Goal: Information Seeking & Learning: Learn about a topic

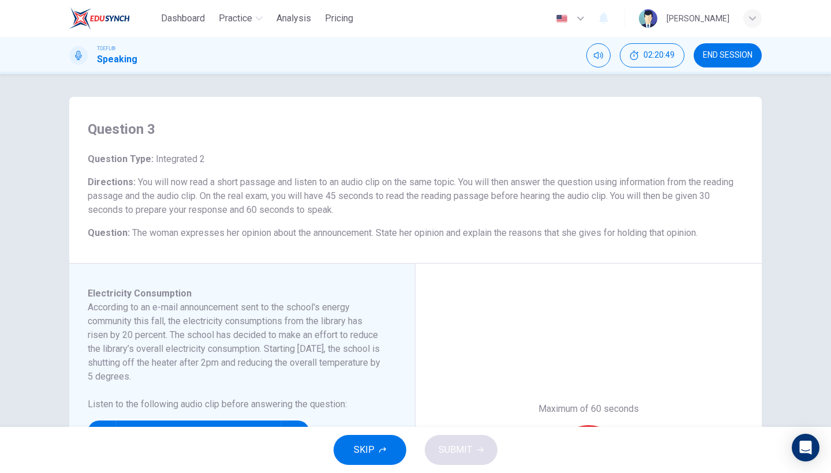
scroll to position [66, 0]
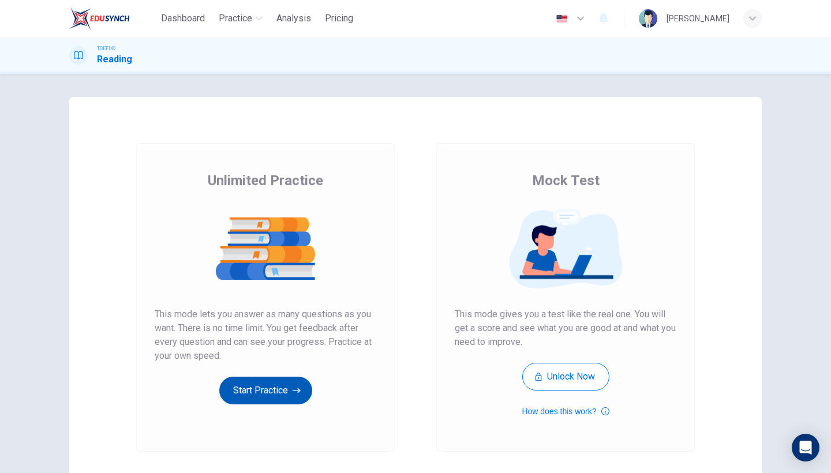
click at [287, 379] on button "Start Practice" at bounding box center [265, 391] width 93 height 28
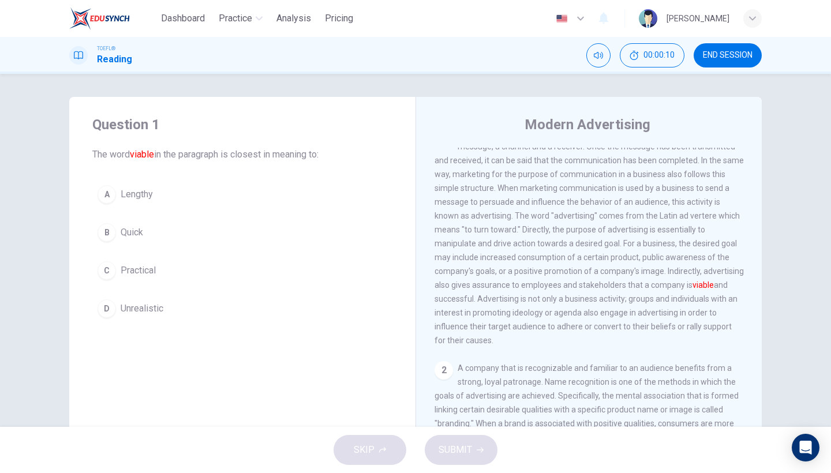
scroll to position [23, 0]
click at [150, 277] on span "Practical" at bounding box center [138, 271] width 35 height 14
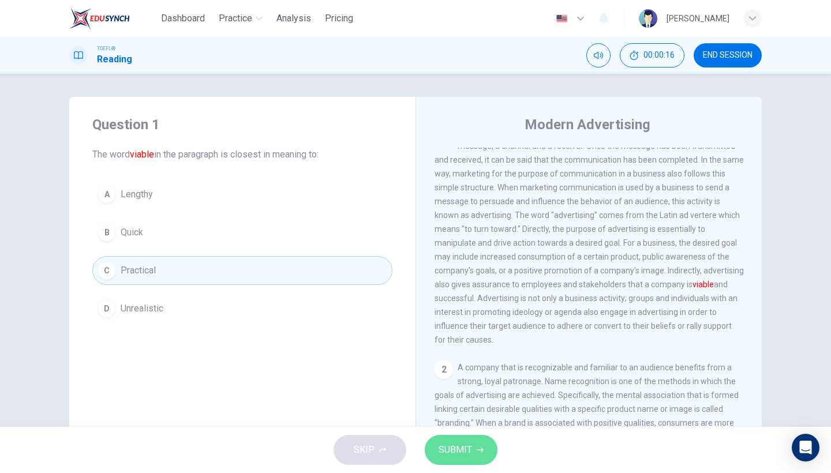
click at [453, 455] on span "SUBMIT" at bounding box center [455, 450] width 33 height 16
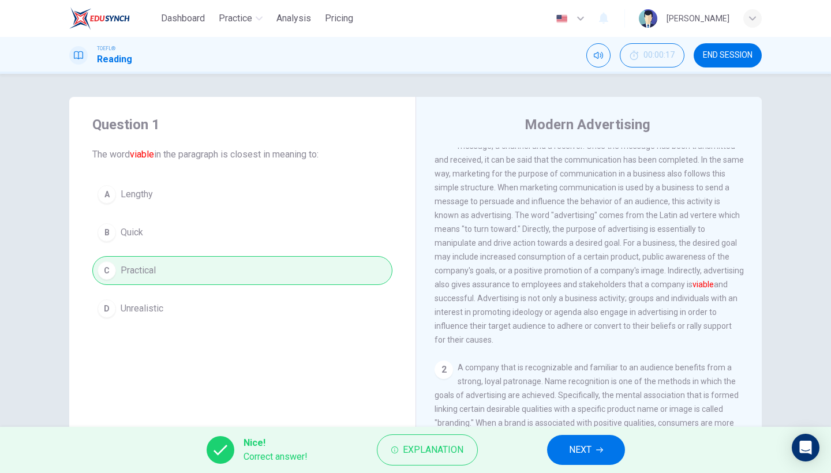
click at [600, 441] on button "NEXT" at bounding box center [586, 450] width 78 height 30
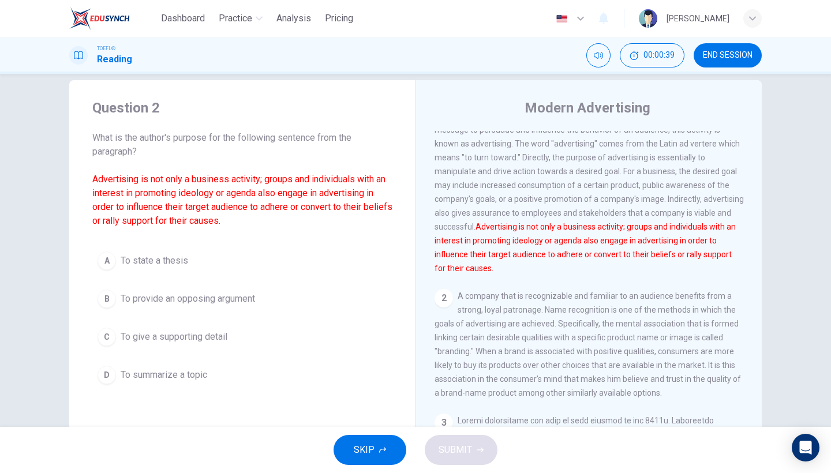
scroll to position [16, 0]
click at [195, 341] on span "To give a supporting detail" at bounding box center [174, 338] width 107 height 14
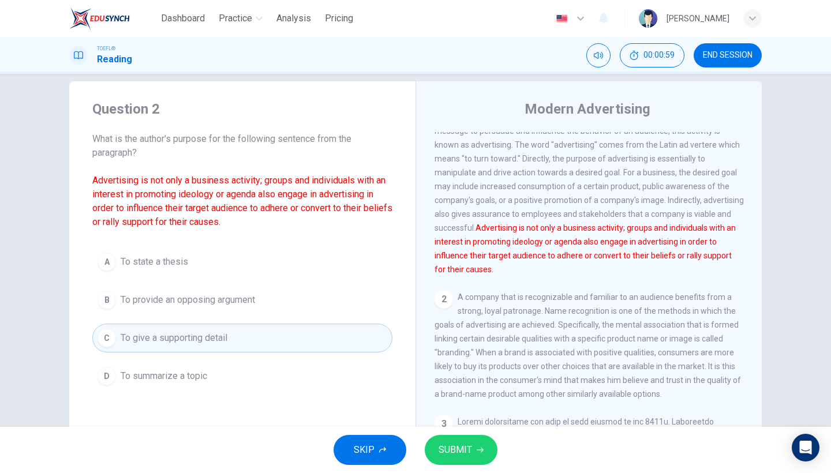
click at [455, 453] on span "SUBMIT" at bounding box center [455, 450] width 33 height 16
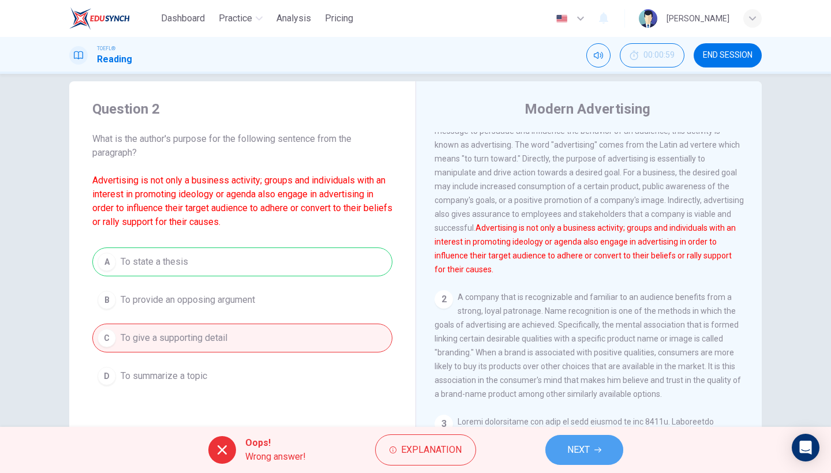
click at [555, 447] on button "NEXT" at bounding box center [585, 450] width 78 height 30
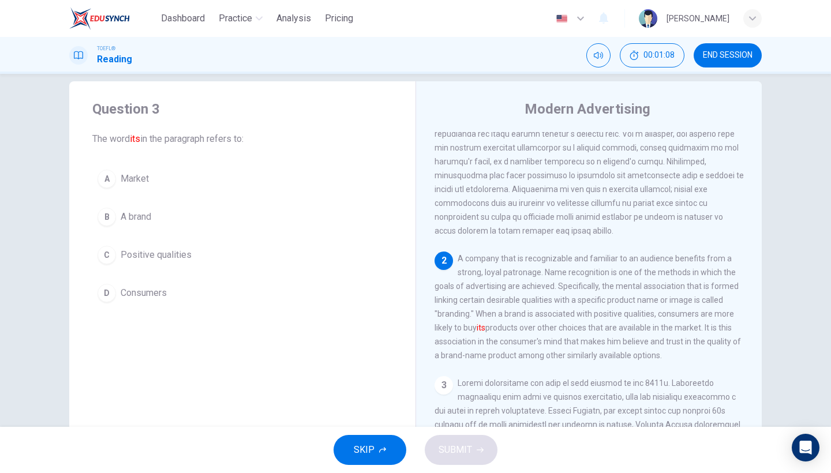
click at [168, 223] on button "B A brand" at bounding box center [242, 217] width 300 height 29
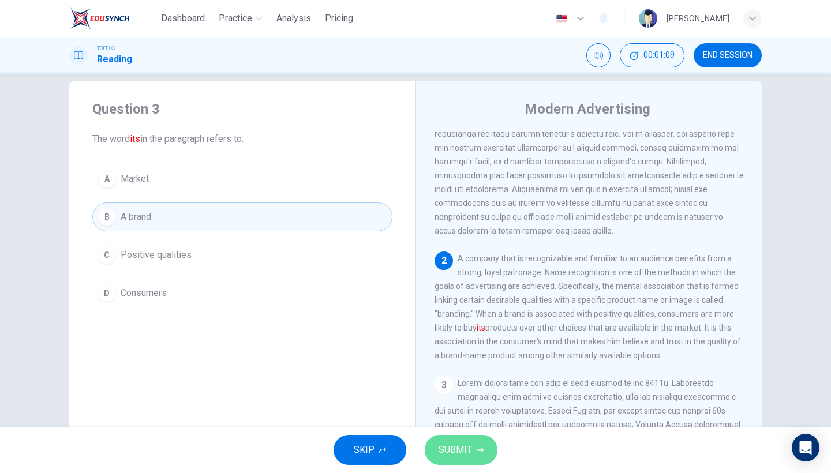
click at [457, 436] on button "SUBMIT" at bounding box center [461, 450] width 73 height 30
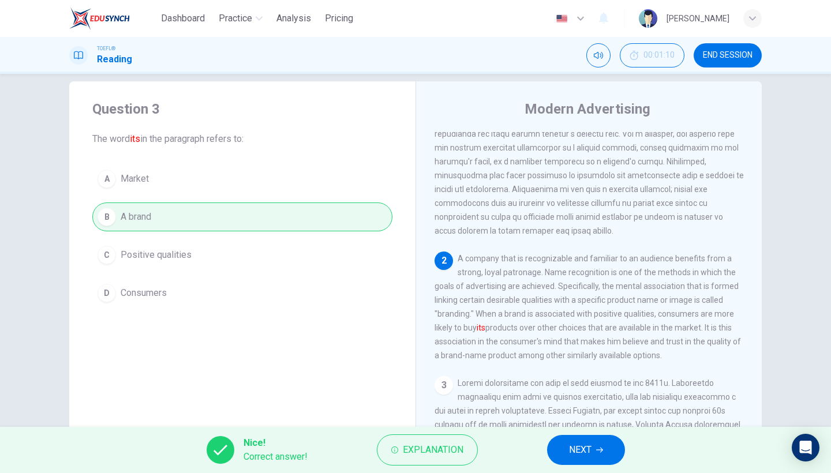
click at [594, 453] on button "NEXT" at bounding box center [586, 450] width 78 height 30
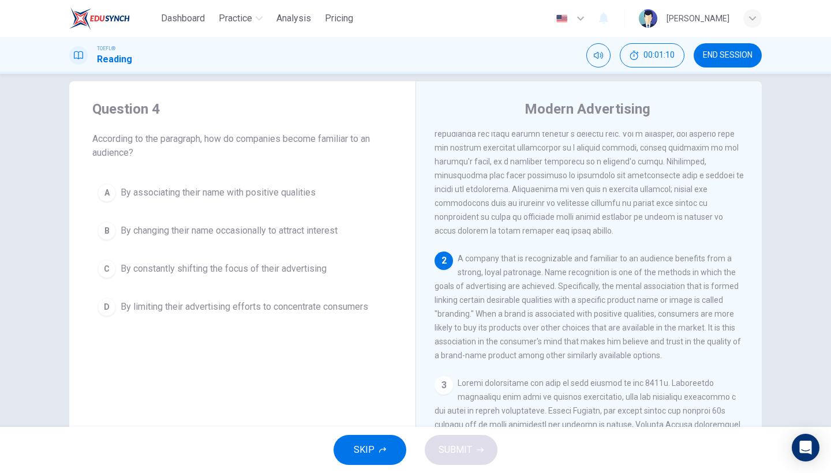
scroll to position [222, 0]
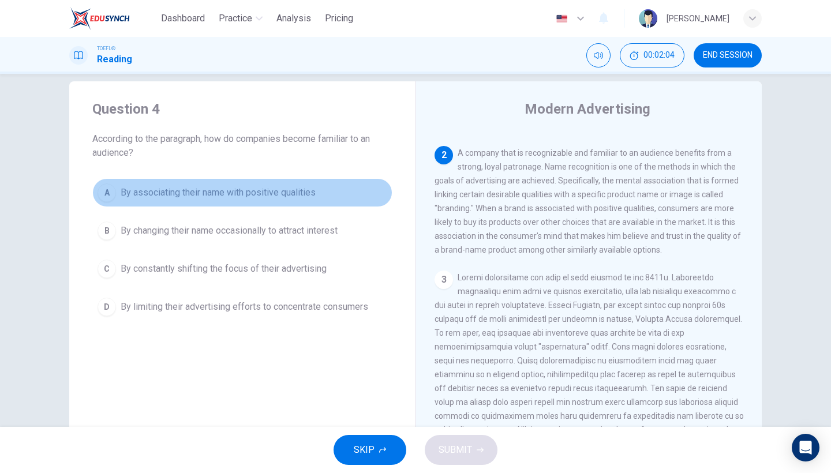
click at [259, 196] on span "By associating their name with positive qualities" at bounding box center [218, 193] width 195 height 14
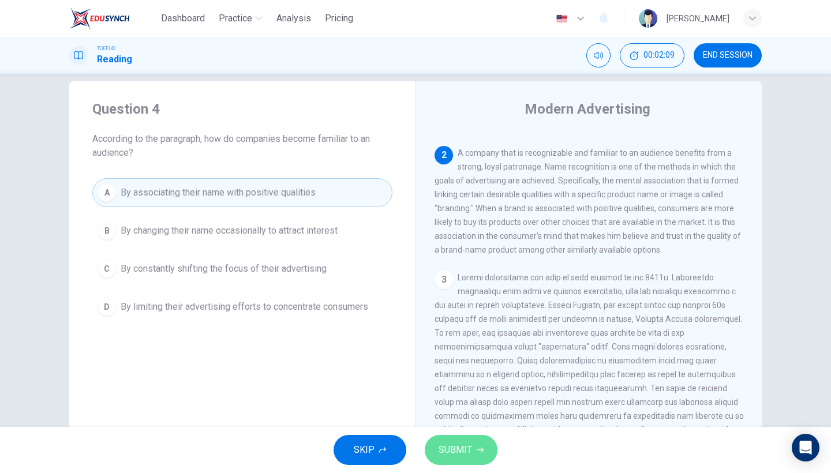
click at [463, 443] on span "SUBMIT" at bounding box center [455, 450] width 33 height 16
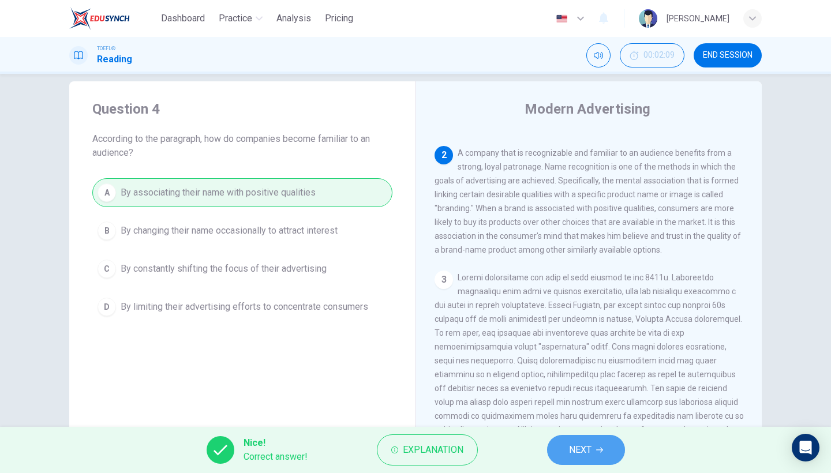
click at [568, 450] on button "NEXT" at bounding box center [586, 450] width 78 height 30
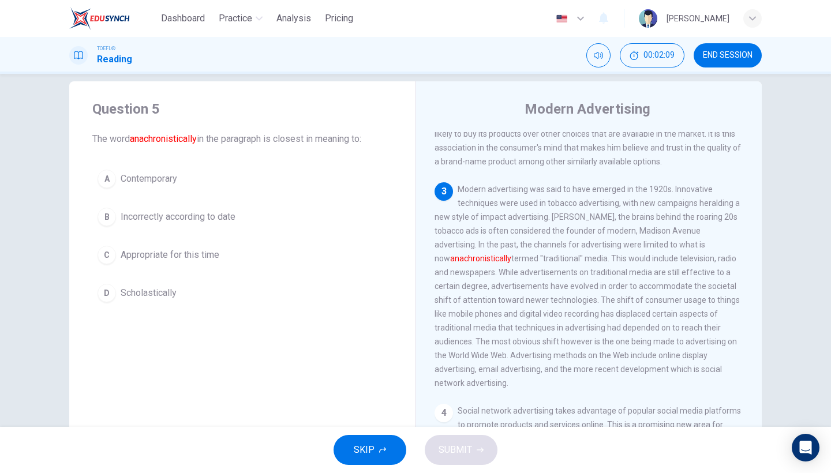
scroll to position [324, 0]
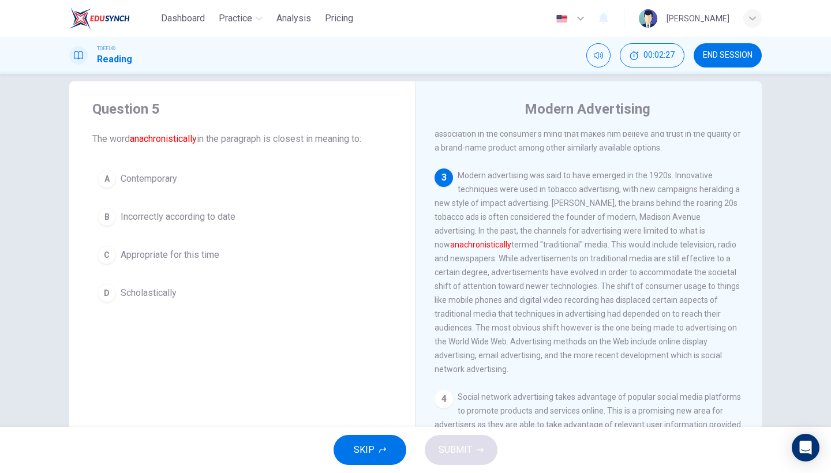
click at [201, 274] on div "A Contemporary B Incorrectly according to date C Appropriate for this time D Sc…" at bounding box center [242, 236] width 300 height 143
click at [201, 256] on span "Appropriate for this time" at bounding box center [170, 255] width 99 height 14
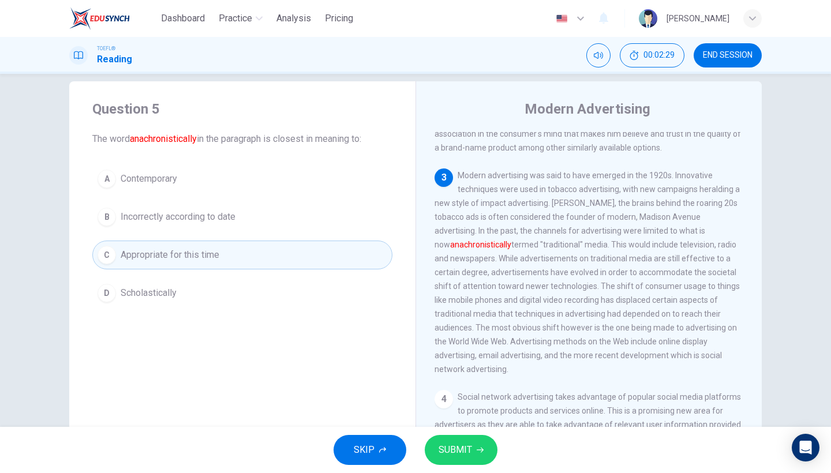
click at [446, 445] on span "SUBMIT" at bounding box center [455, 450] width 33 height 16
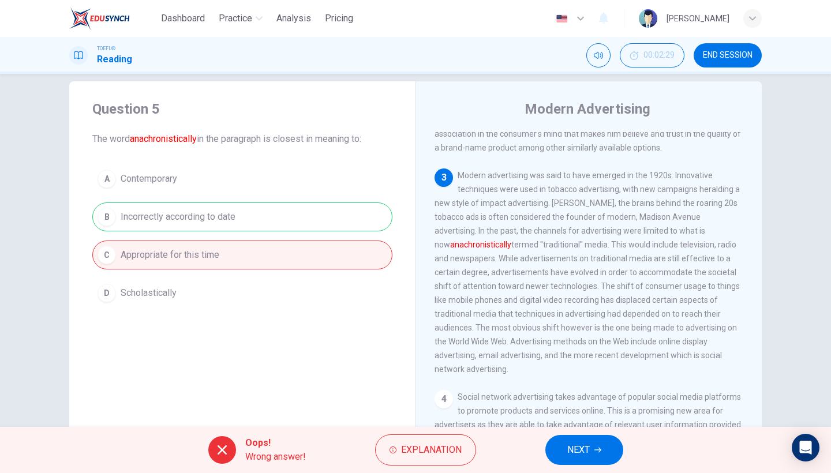
click at [553, 457] on button "NEXT" at bounding box center [585, 450] width 78 height 30
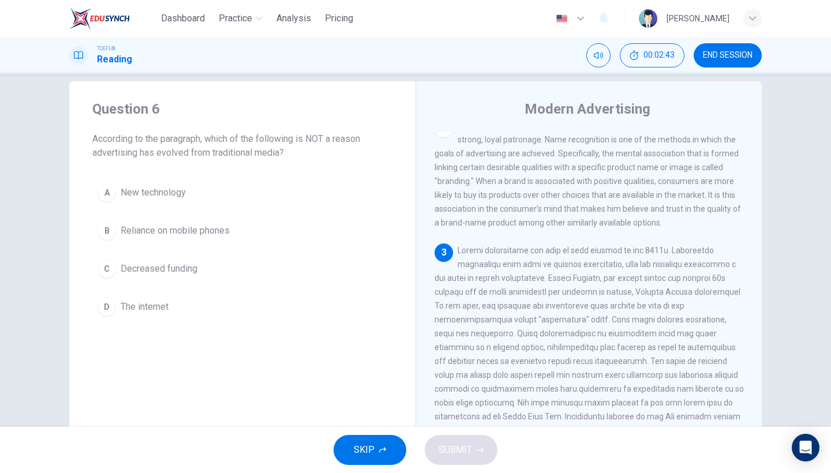
scroll to position [257, 0]
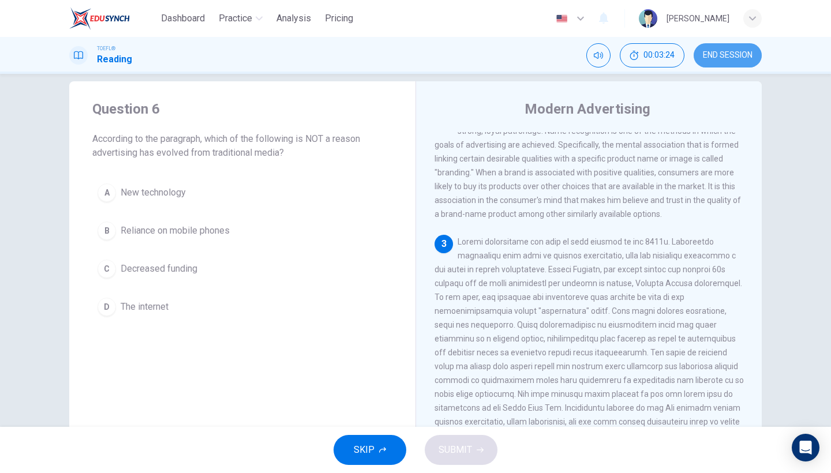
click at [700, 62] on button "END SESSION" at bounding box center [728, 55] width 68 height 24
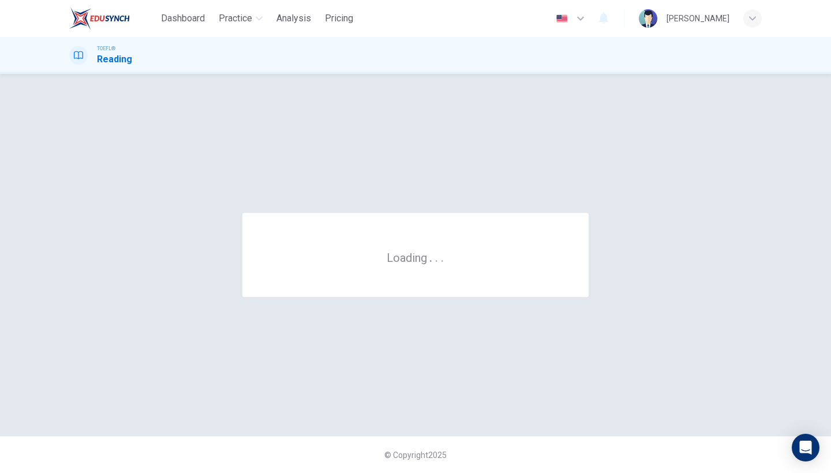
scroll to position [0, 0]
